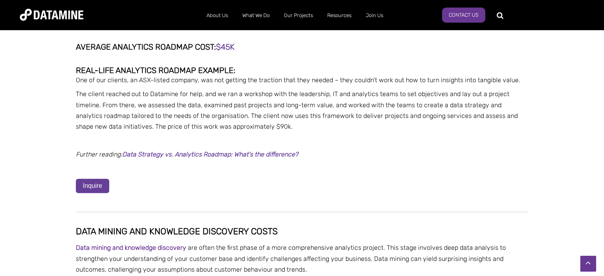
scroll to position [556, 0]
